Goal: Task Accomplishment & Management: Complete application form

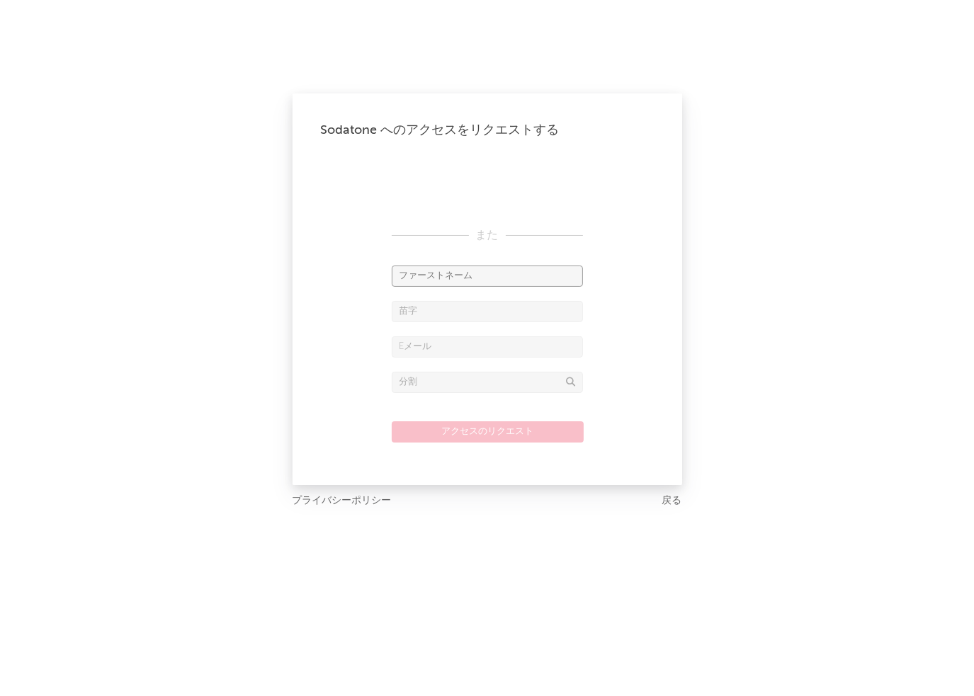
click at [447, 276] on input "text" at bounding box center [487, 276] width 191 height 21
paste input "Yohei"
type input "Yohei"
click at [422, 305] on input "text" at bounding box center [487, 311] width 191 height 21
paste input "Ogasawara"
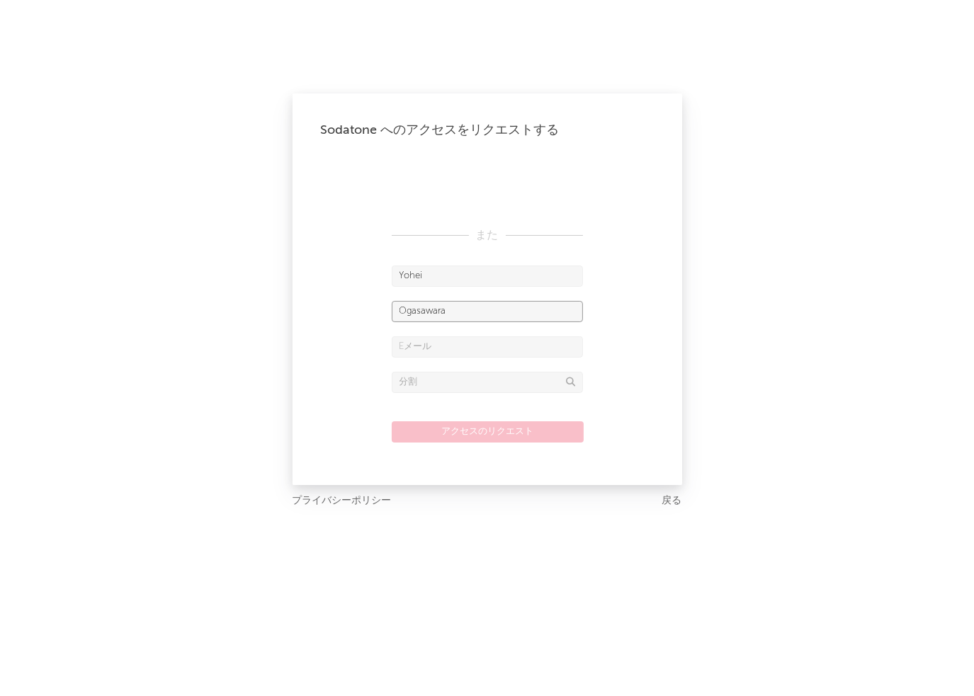
type input "Ogasawara"
click at [444, 355] on input "text" at bounding box center [487, 346] width 191 height 21
paste input "[PERSON_NAME][EMAIL_ADDRESS][DOMAIN_NAME]"
type input "[PERSON_NAME][EMAIL_ADDRESS][DOMAIN_NAME]"
click at [441, 383] on input "text" at bounding box center [487, 382] width 191 height 21
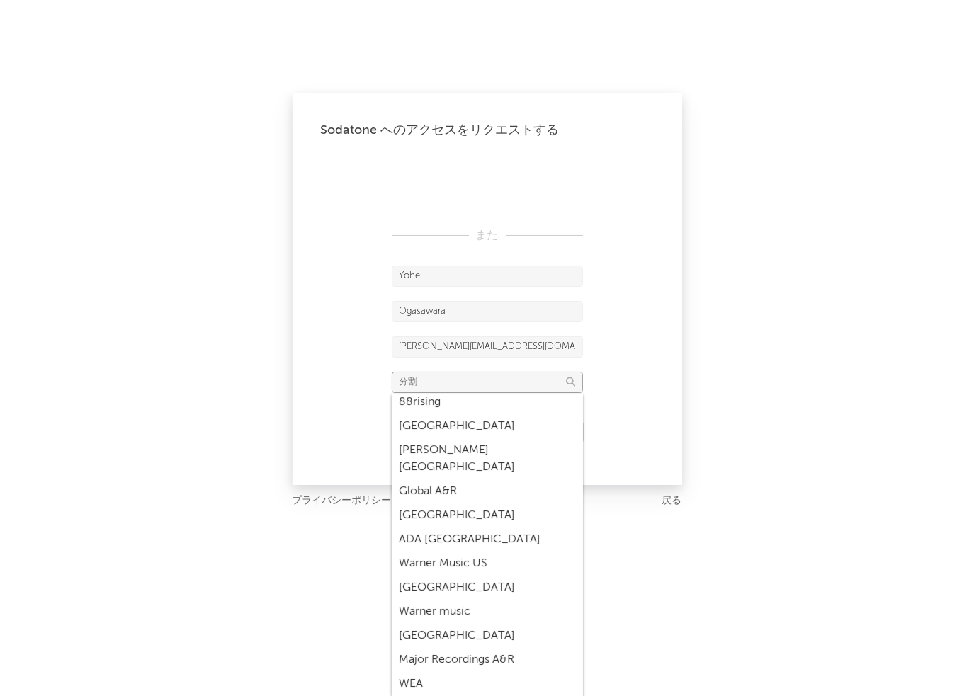
scroll to position [330, 0]
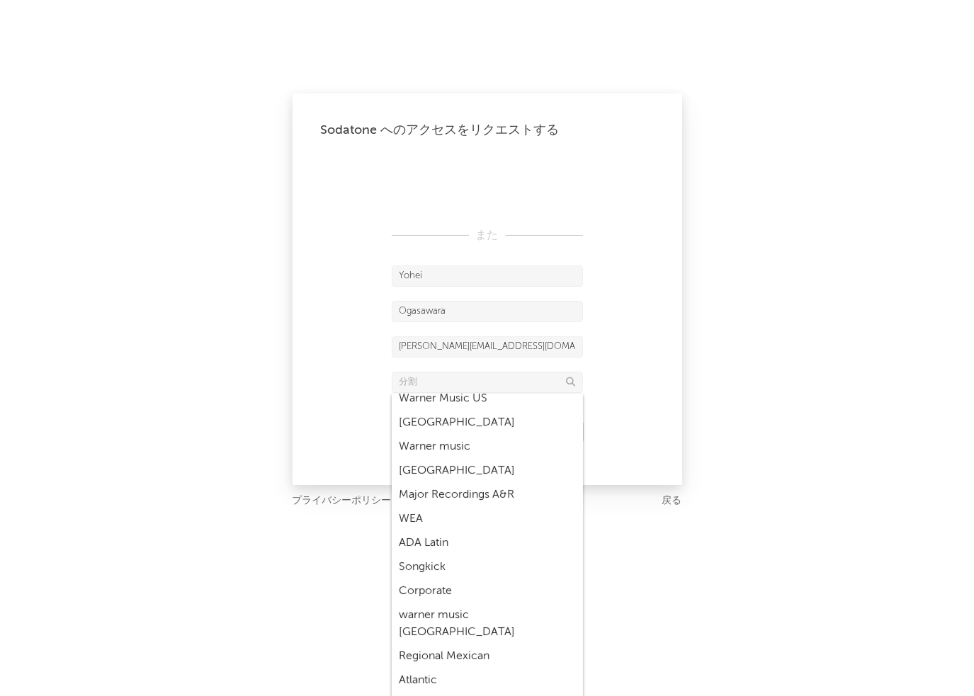
click at [484, 603] on div "warner music japan" at bounding box center [487, 623] width 191 height 41
type input "warner music japan"
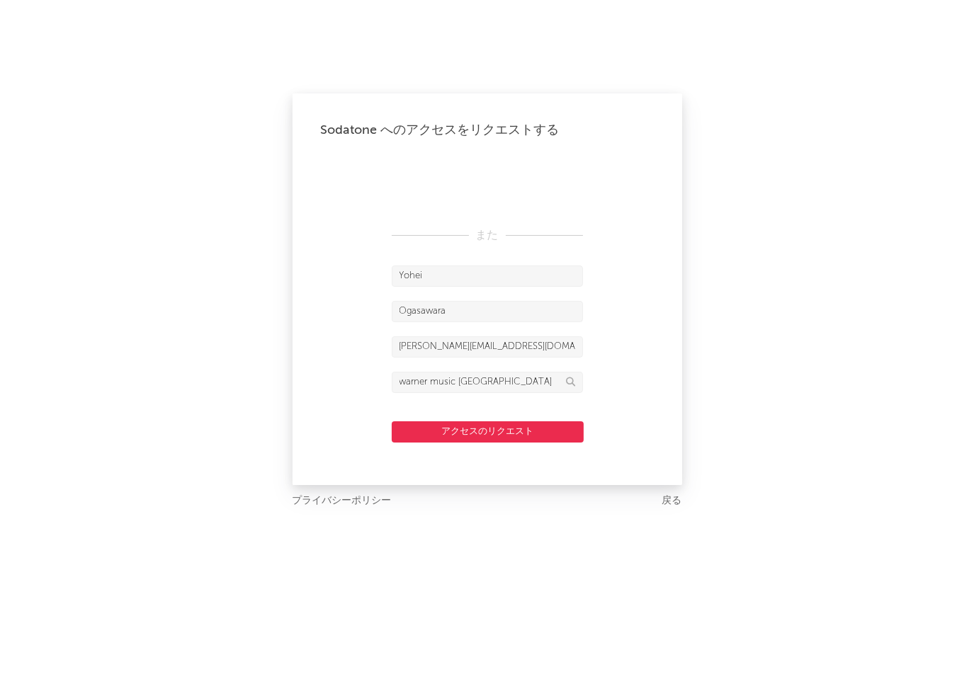
click at [506, 434] on button "アクセスのリクエスト" at bounding box center [488, 431] width 192 height 21
